Goal: Task Accomplishment & Management: Use online tool/utility

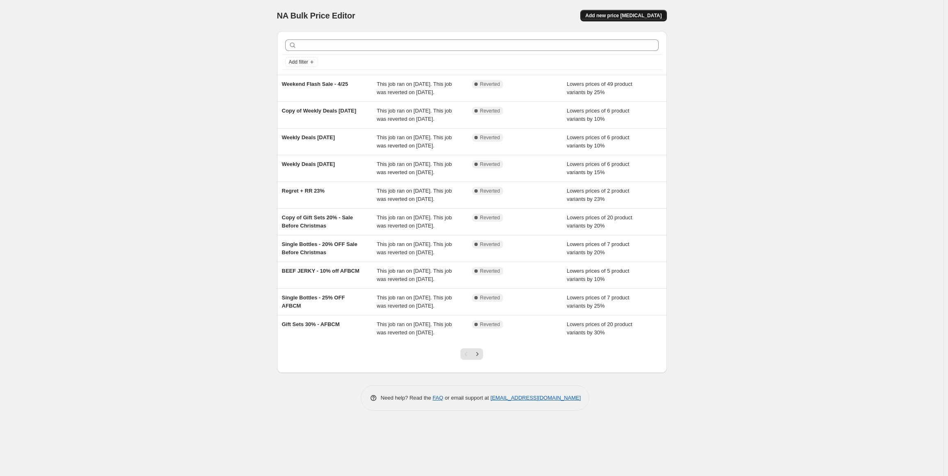
click at [619, 13] on span "Add new price [MEDICAL_DATA]" at bounding box center [623, 15] width 76 height 7
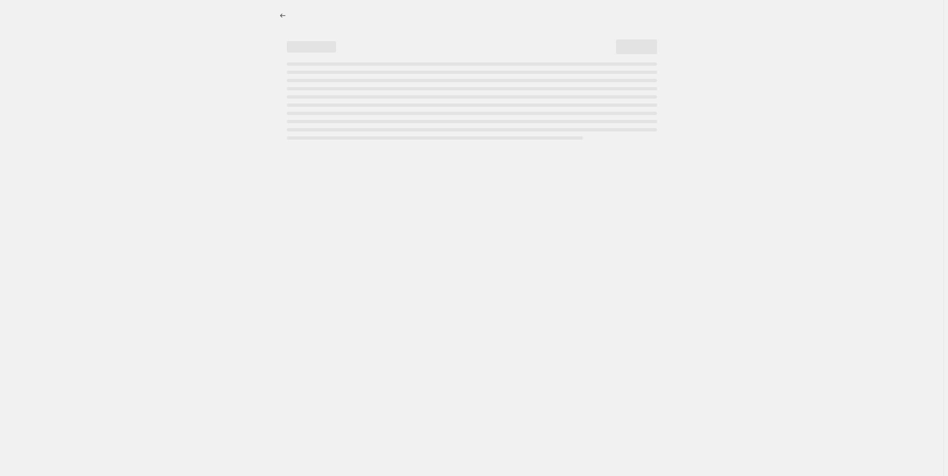
select select "percentage"
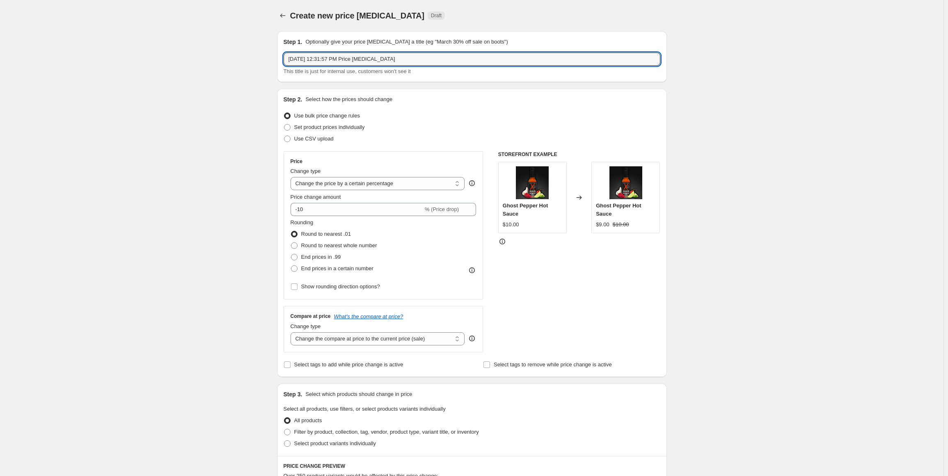
drag, startPoint x: 406, startPoint y: 60, endPoint x: 138, endPoint y: 62, distance: 267.6
click at [239, 55] on div "Create new price [MEDICAL_DATA]. This page is ready Create new price [MEDICAL_D…" at bounding box center [472, 410] width 944 height 821
paste input "EXM - HH Spotlight"
drag, startPoint x: 306, startPoint y: 59, endPoint x: 233, endPoint y: 57, distance: 73.5
click at [243, 56] on div "Create new price [MEDICAL_DATA]. This page is ready Create new price [MEDICAL_D…" at bounding box center [472, 410] width 944 height 821
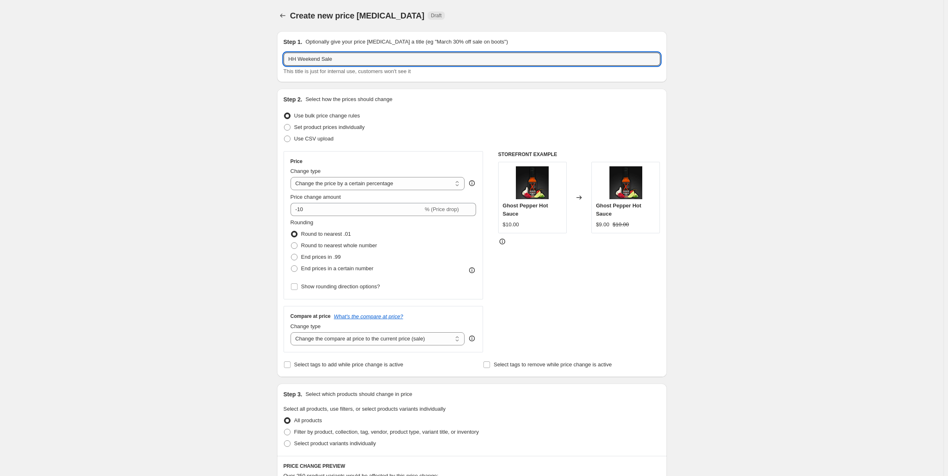
type input "HH Weekend Sale"
click at [210, 89] on div "Create new price [MEDICAL_DATA]. This page is ready Create new price [MEDICAL_D…" at bounding box center [472, 410] width 944 height 821
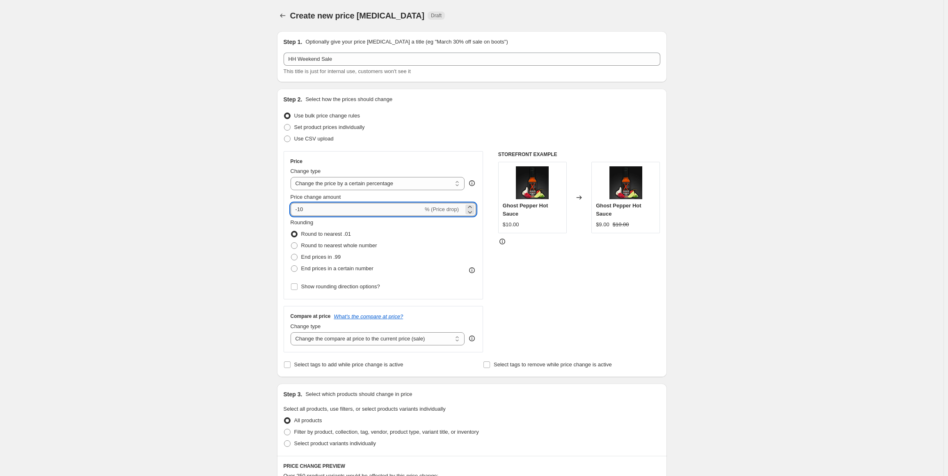
click at [331, 209] on input "-10" at bounding box center [357, 209] width 133 height 13
click at [428, 206] on div "-10 % (Price drop)" at bounding box center [384, 209] width 186 height 13
click at [340, 181] on select "Change the price to a certain amount Change the price by a certain amount Chang…" at bounding box center [378, 183] width 174 height 13
select select "to"
click at [292, 177] on select "Change the price to a certain amount Change the price by a certain amount Chang…" at bounding box center [378, 183] width 174 height 13
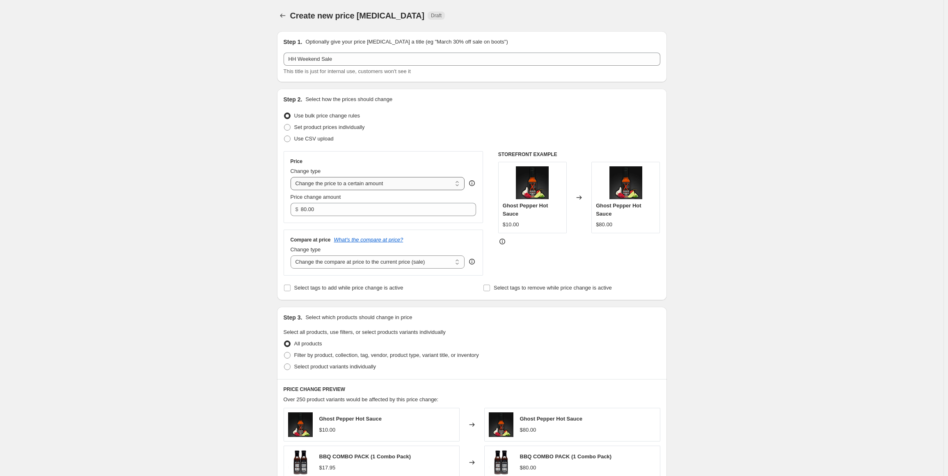
click at [351, 188] on select "Change the price to a certain amount Change the price by a certain amount Chang…" at bounding box center [378, 183] width 174 height 13
click at [292, 177] on select "Change the price to a certain amount Change the price by a certain amount Chang…" at bounding box center [378, 183] width 174 height 13
drag, startPoint x: 355, startPoint y: 204, endPoint x: 220, endPoint y: 211, distance: 135.2
click at [225, 213] on div "Create new price [MEDICAL_DATA]. This page is ready Create new price [MEDICAL_D…" at bounding box center [472, 372] width 944 height 744
type input "11.00"
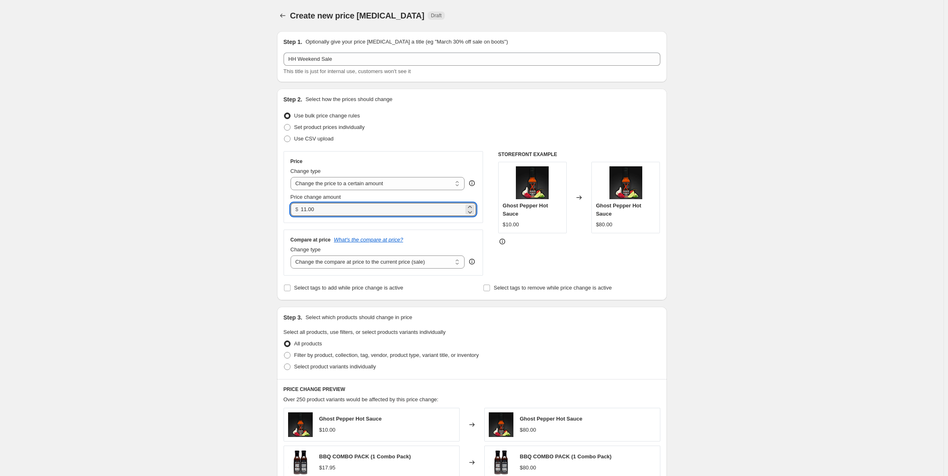
click at [217, 211] on div "Create new price [MEDICAL_DATA]. This page is ready Create new price [MEDICAL_D…" at bounding box center [472, 372] width 944 height 744
click at [396, 258] on select "Change the compare at price to the current price (sale) Change the compare at p…" at bounding box center [378, 261] width 174 height 13
click at [213, 250] on div "Create new price [MEDICAL_DATA]. This page is ready Create new price [MEDICAL_D…" at bounding box center [472, 372] width 944 height 744
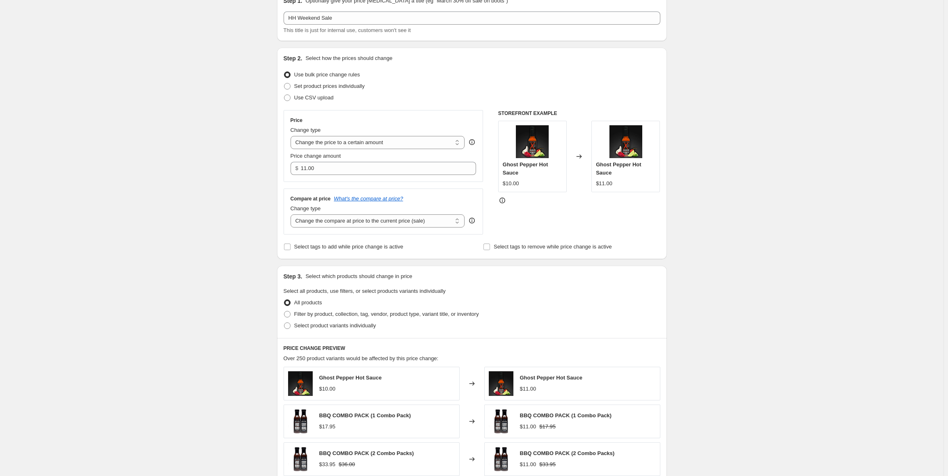
scroll to position [205, 0]
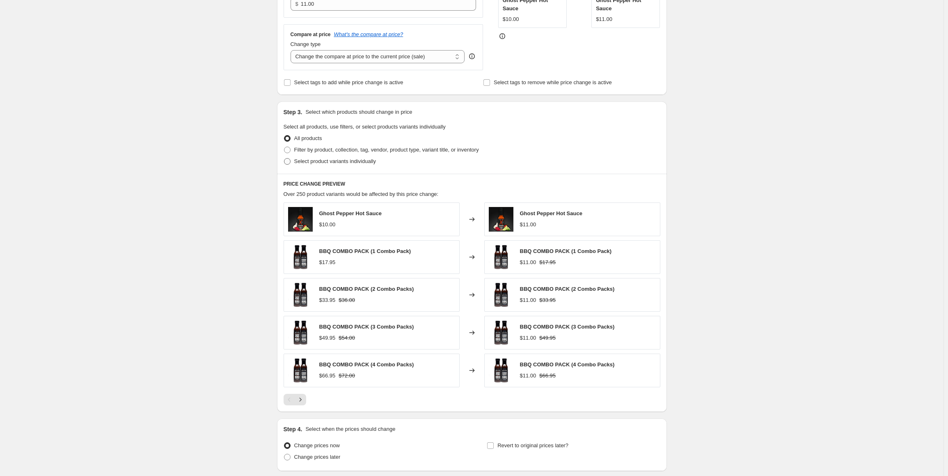
click at [310, 162] on span "Select product variants individually" at bounding box center [335, 161] width 82 height 6
click at [284, 158] on input "Select product variants individually" at bounding box center [284, 158] width 0 height 0
radio input "true"
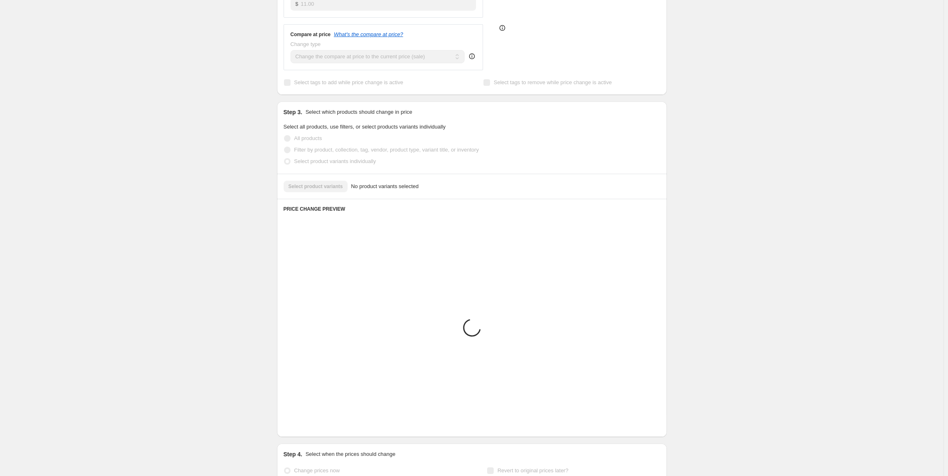
scroll to position [85, 0]
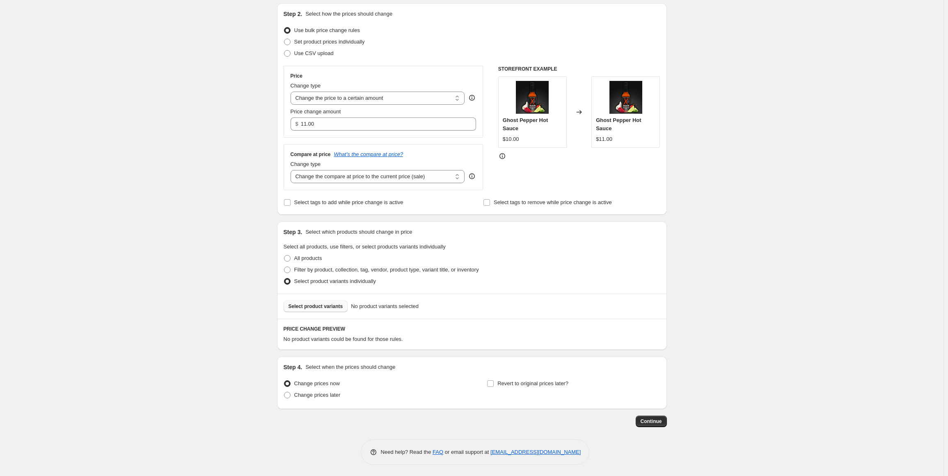
click at [320, 306] on span "Select product variants" at bounding box center [316, 306] width 55 height 7
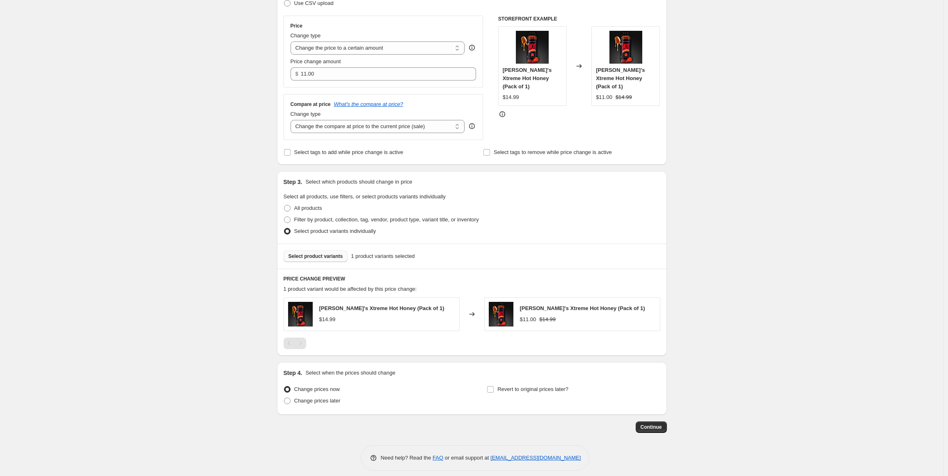
scroll to position [141, 0]
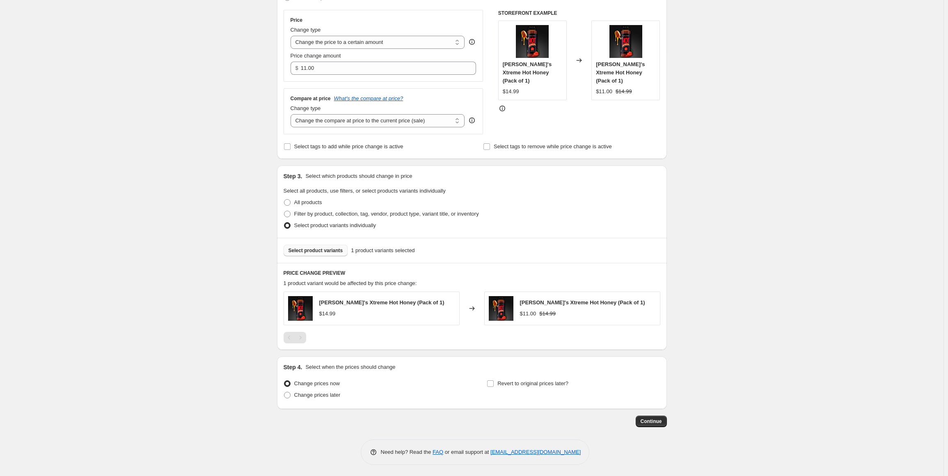
click at [440, 411] on div "Step 1. Optionally give your price [MEDICAL_DATA] a title (eg "March 30% off sa…" at bounding box center [468, 154] width 397 height 543
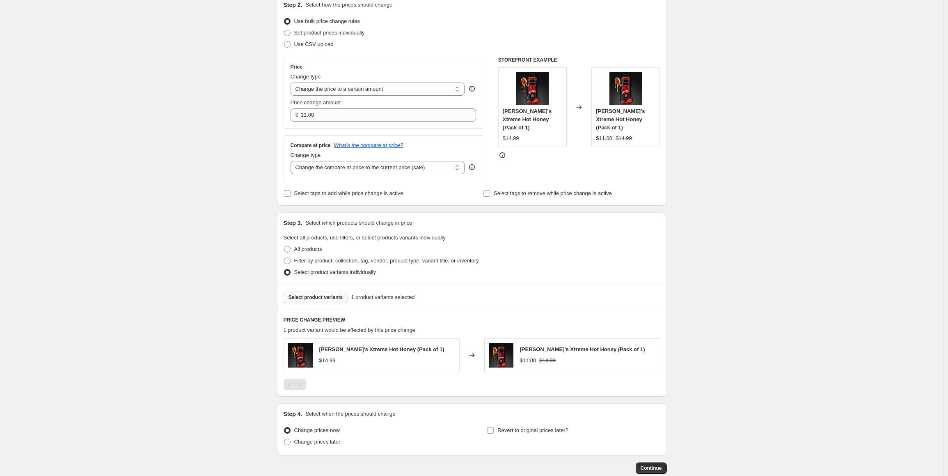
scroll to position [0, 0]
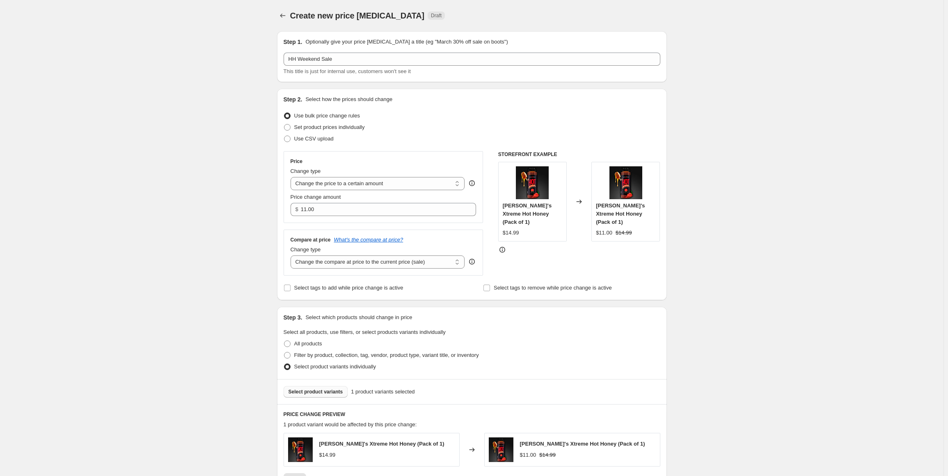
click at [187, 187] on div "Create new price [MEDICAL_DATA]. This page is ready Create new price [MEDICAL_D…" at bounding box center [472, 309] width 944 height 618
click at [199, 299] on div "Create new price [MEDICAL_DATA]. This page is ready Create new price [MEDICAL_D…" at bounding box center [472, 309] width 944 height 618
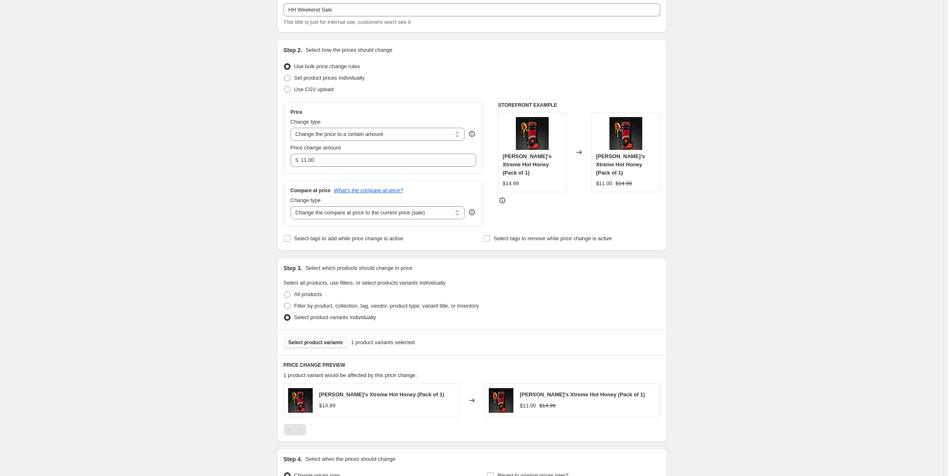
scroll to position [49, 0]
click at [171, 98] on div "Create new price [MEDICAL_DATA]. This page is ready Create new price [MEDICAL_D…" at bounding box center [472, 260] width 944 height 618
